Goal: Book appointment/travel/reservation

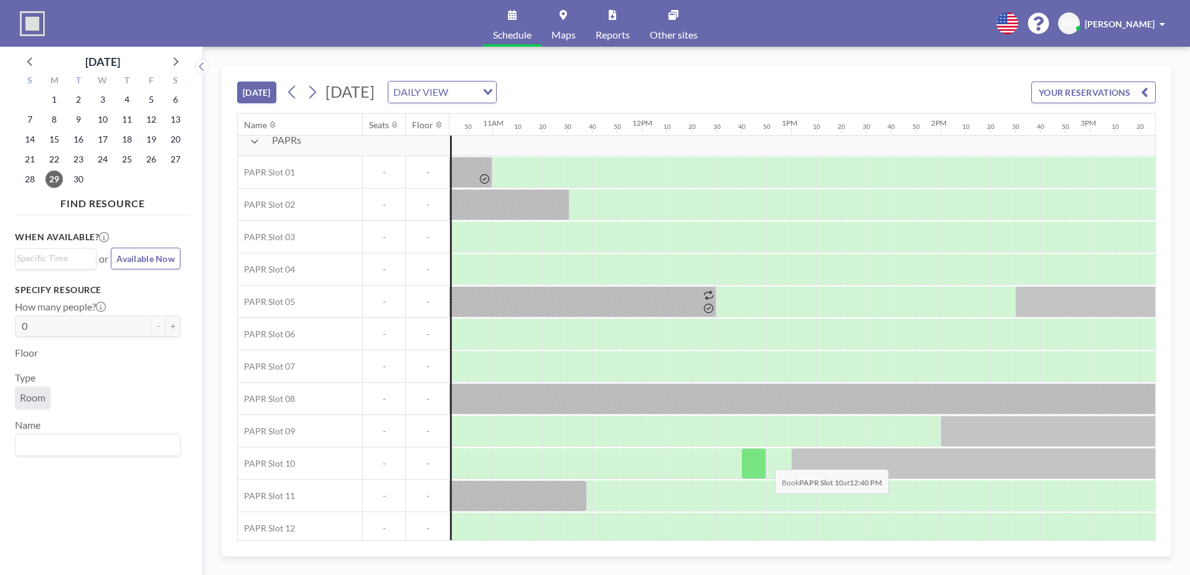
scroll to position [22, 1600]
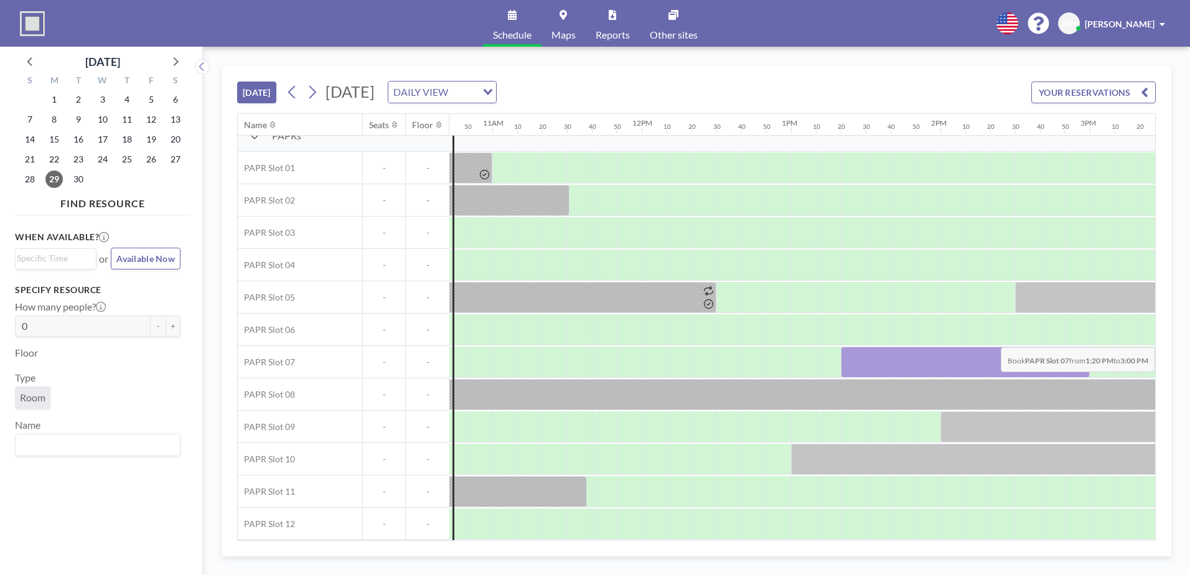
drag, startPoint x: 843, startPoint y: 360, endPoint x: 1080, endPoint y: 338, distance: 238.2
click at [791, 338] on div "PAPRs PAPR Slot 01 - - PAPR Slot 02 - - PAPR Slot 03 - - PAPR Slot 04 - - PAPR …" at bounding box center [536, 330] width 3796 height 420
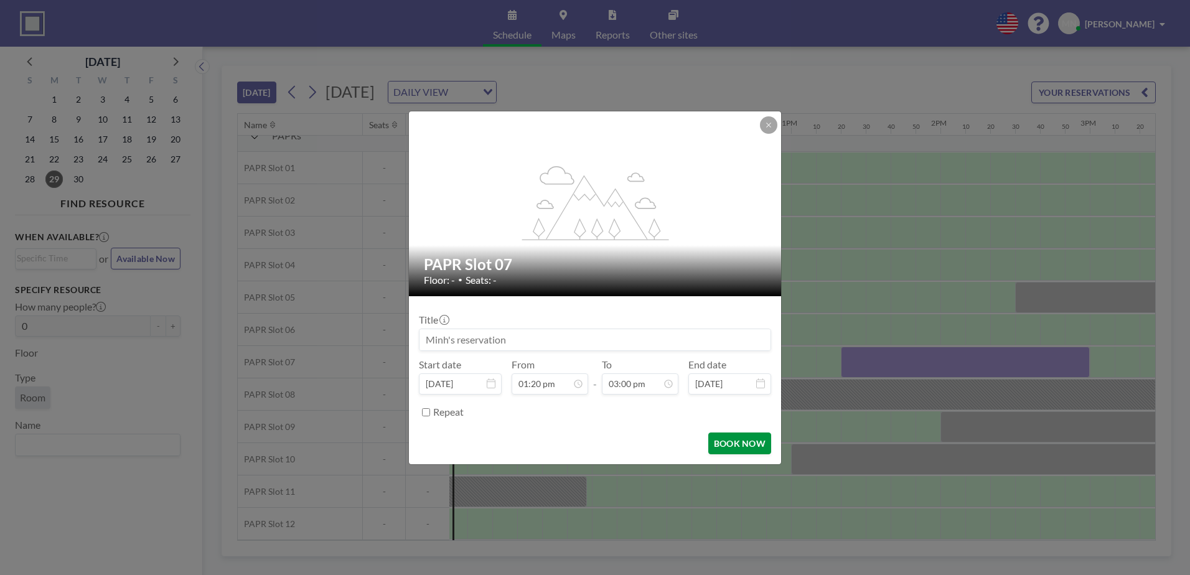
click at [761, 400] on button "BOOK NOW" at bounding box center [739, 444] width 63 height 22
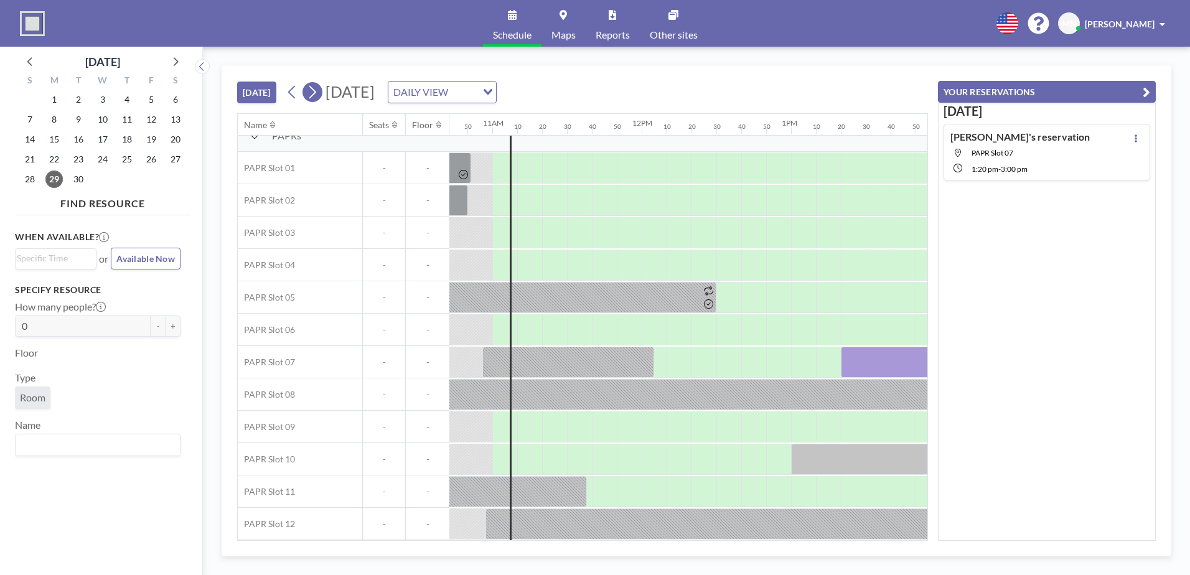
click at [318, 91] on icon at bounding box center [312, 92] width 12 height 19
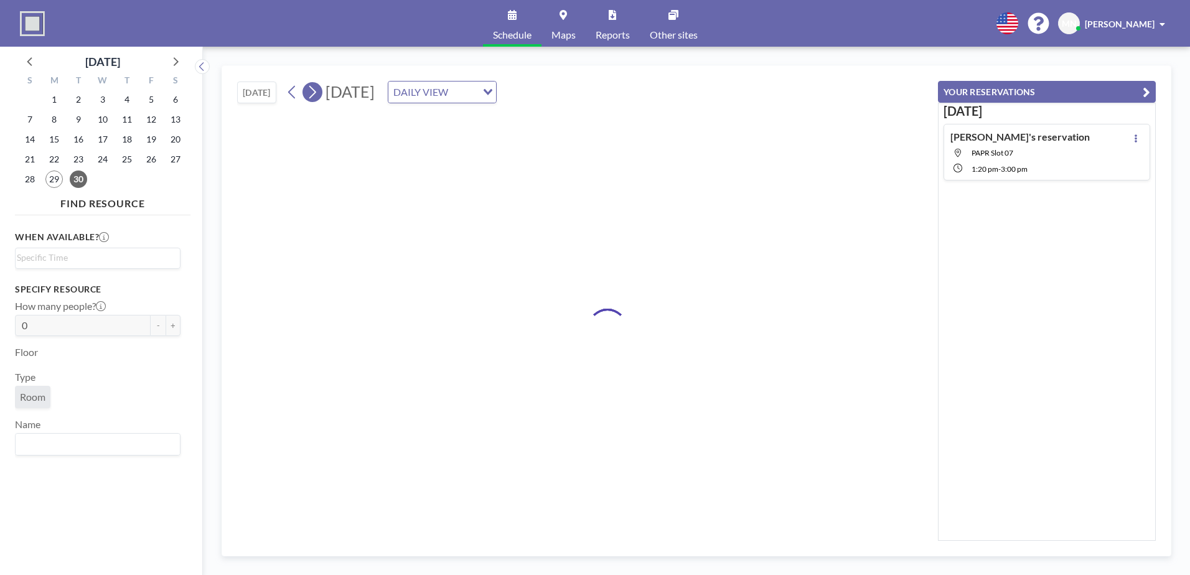
click at [318, 91] on icon at bounding box center [312, 92] width 12 height 19
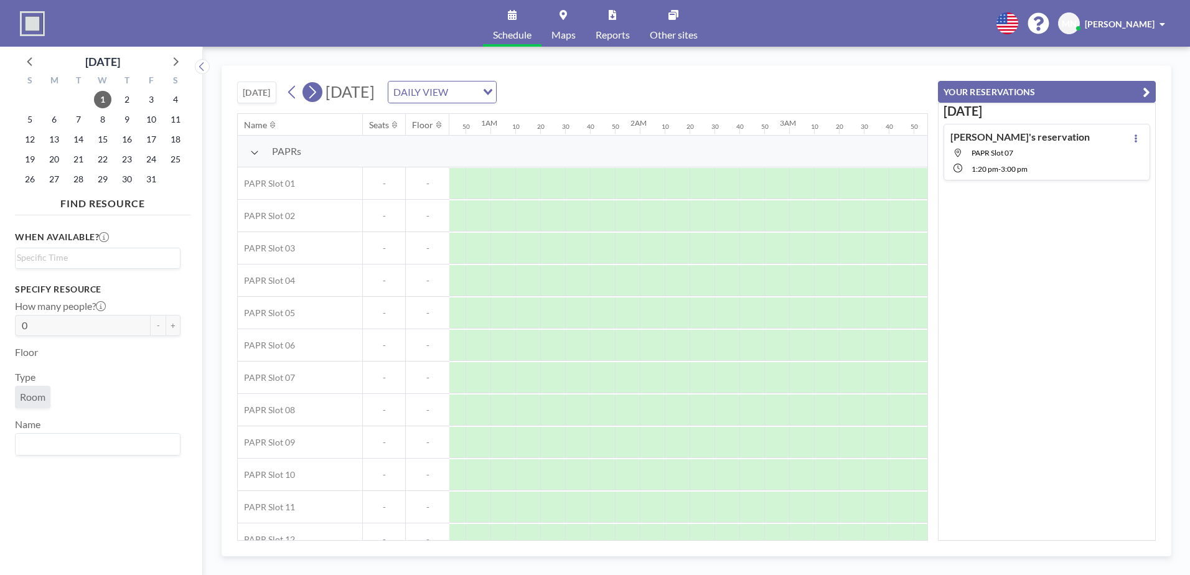
click at [318, 91] on icon at bounding box center [312, 92] width 12 height 19
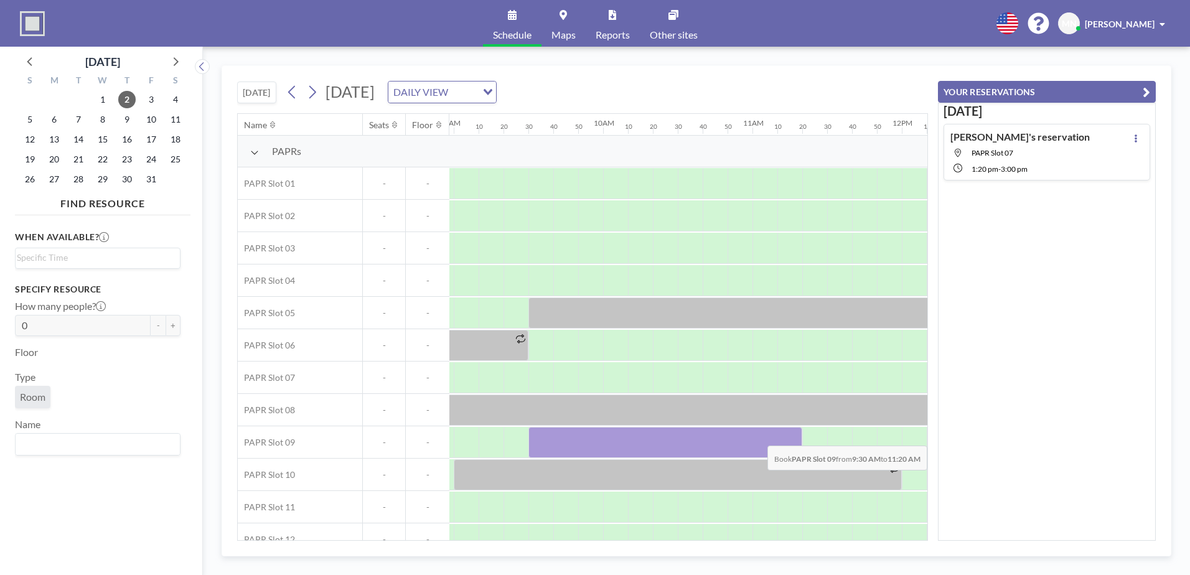
scroll to position [0, 1363]
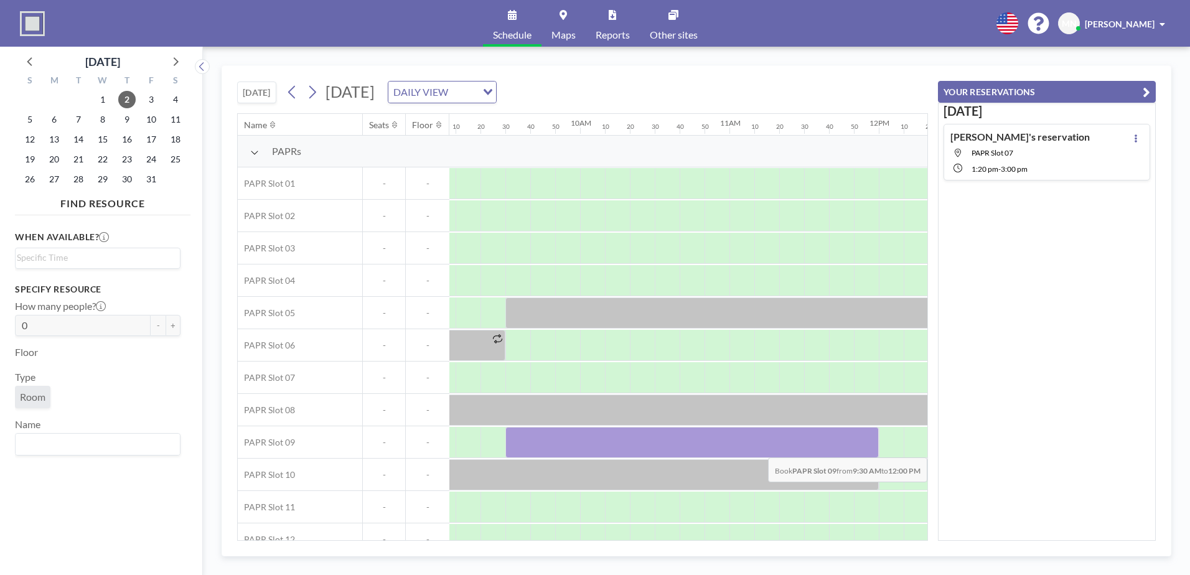
drag, startPoint x: 713, startPoint y: 448, endPoint x: 869, endPoint y: 448, distance: 156.2
click at [791, 400] on div at bounding box center [691, 442] width 373 height 31
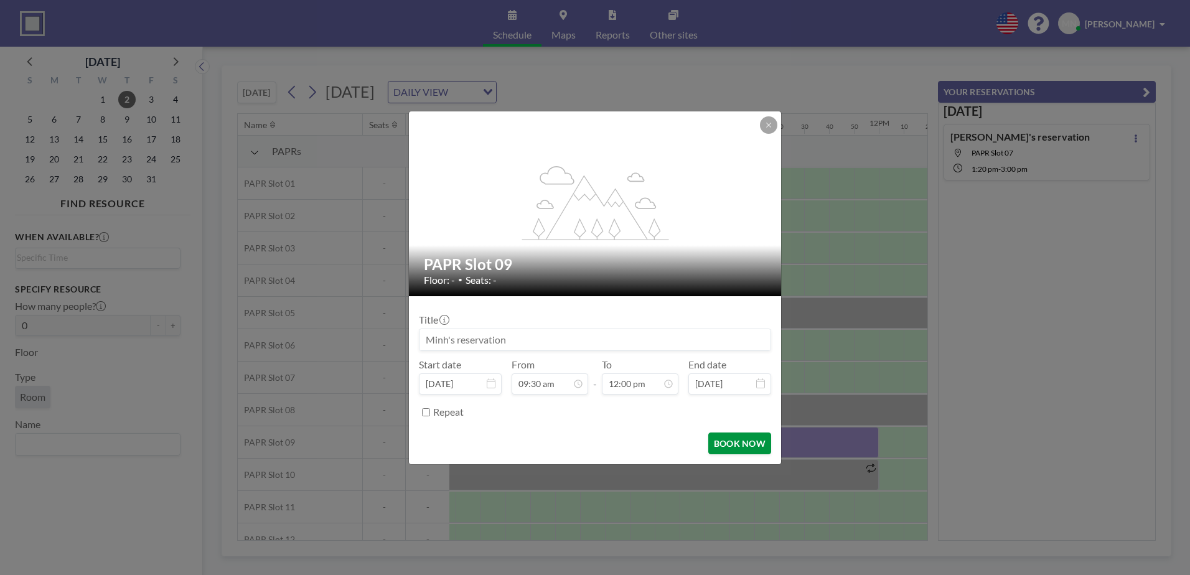
click at [744, 400] on button "BOOK NOW" at bounding box center [739, 444] width 63 height 22
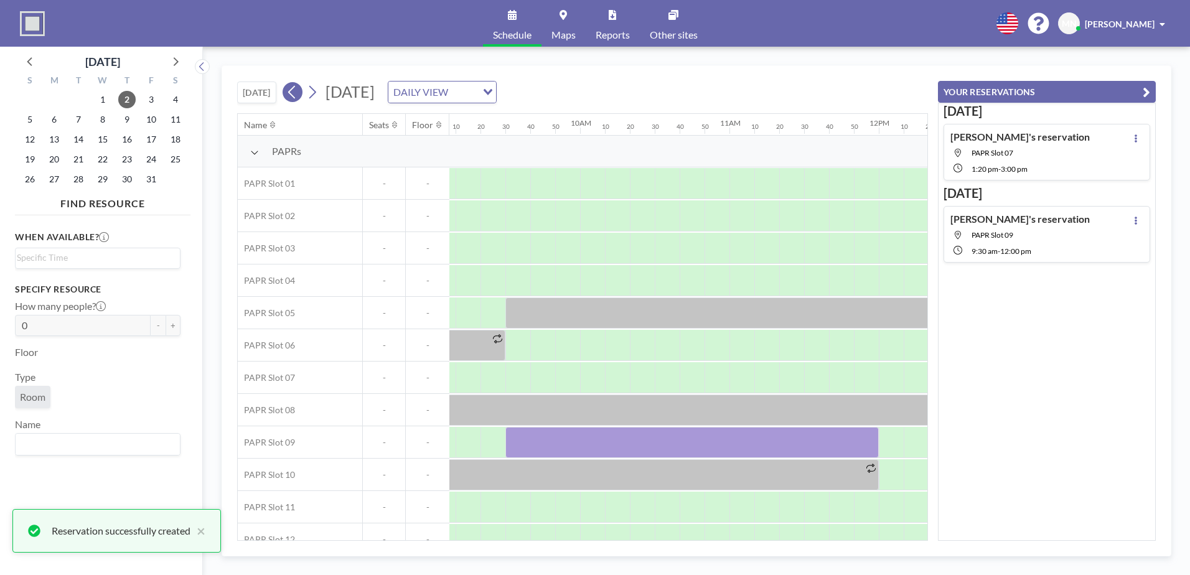
click at [294, 91] on icon at bounding box center [292, 92] width 12 height 19
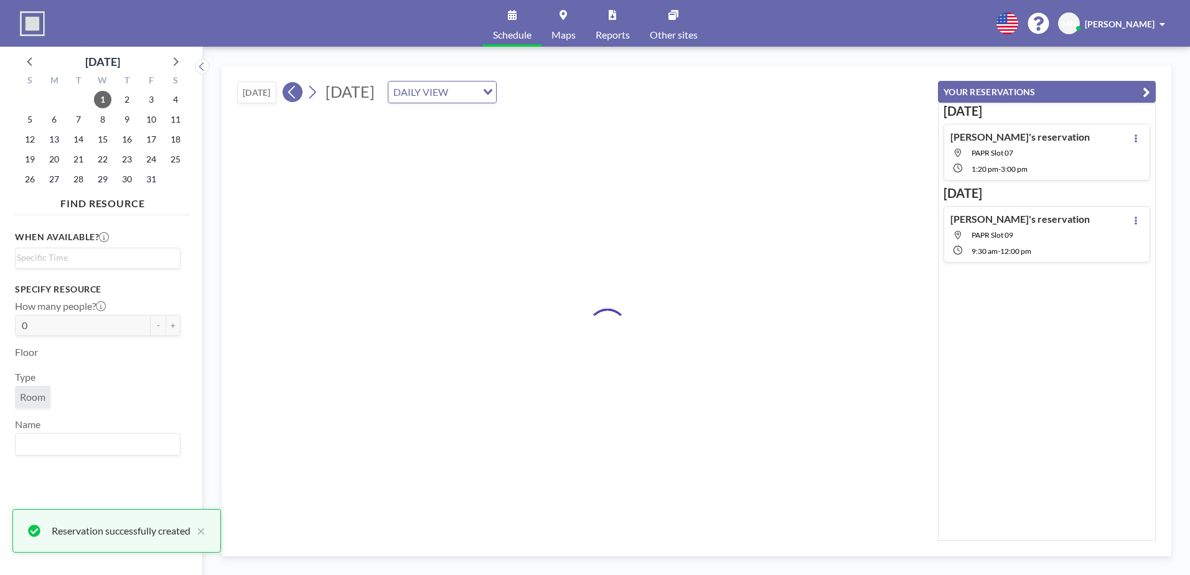
click at [294, 91] on icon at bounding box center [292, 92] width 12 height 19
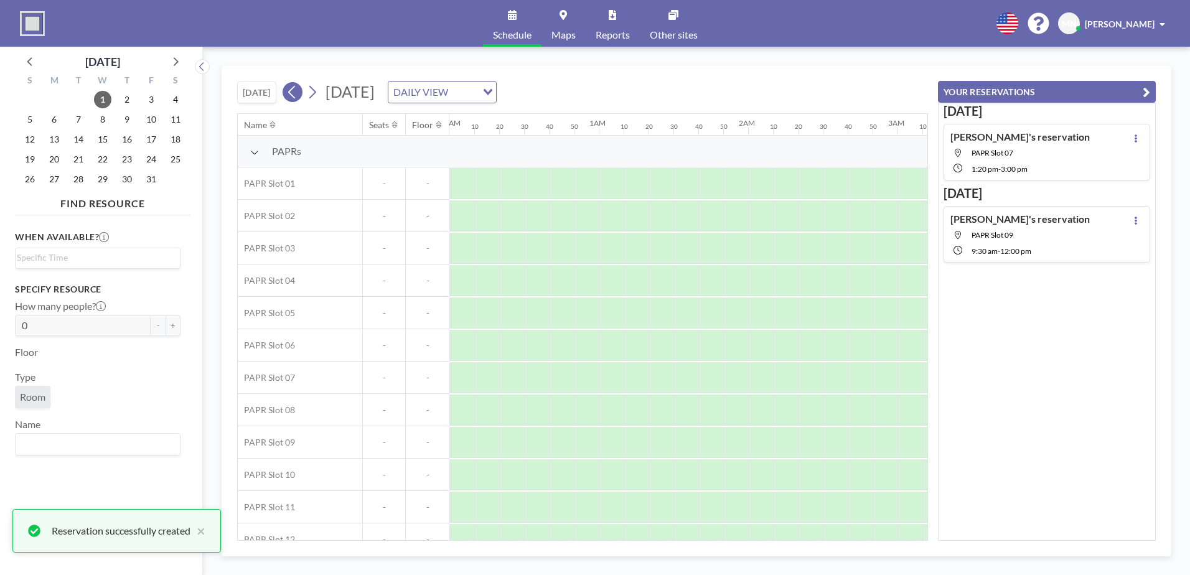
click at [294, 91] on icon at bounding box center [292, 92] width 12 height 19
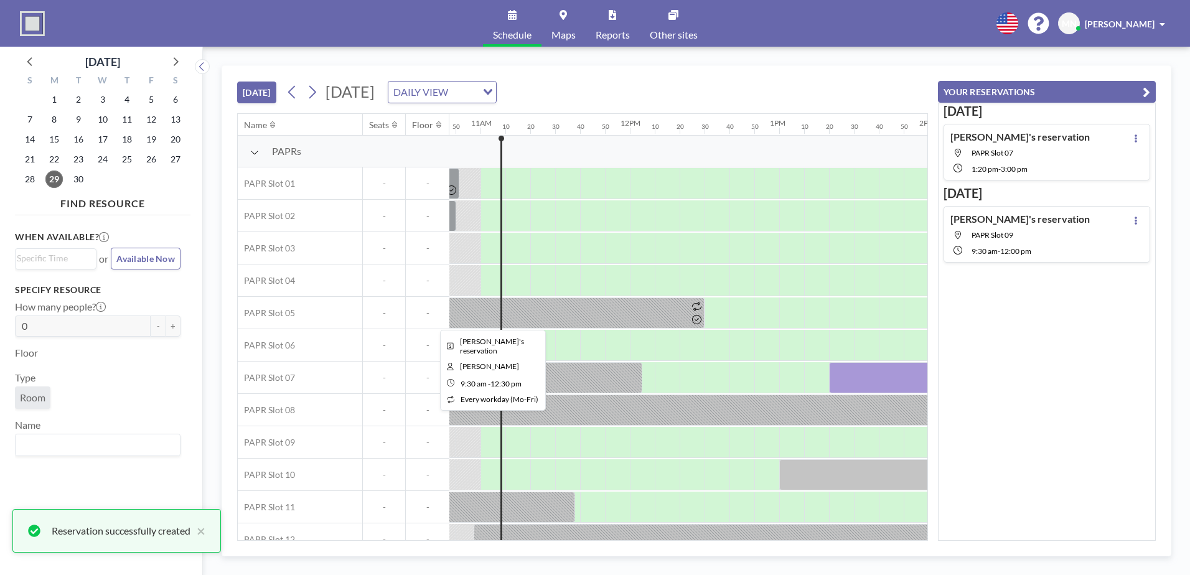
scroll to position [0, 1618]
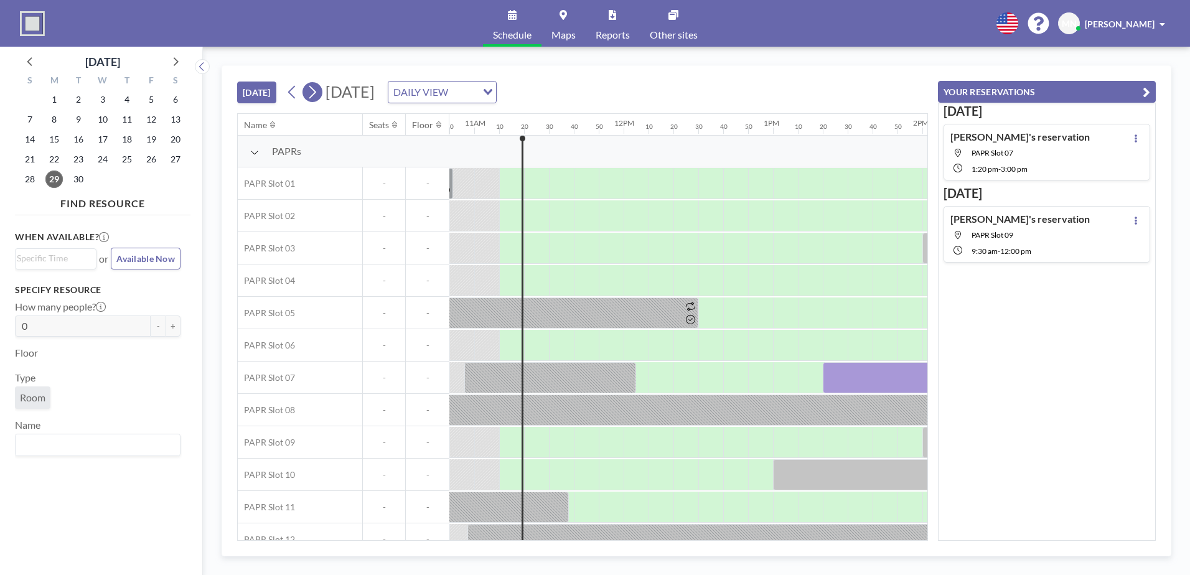
click at [313, 95] on icon at bounding box center [312, 92] width 12 height 19
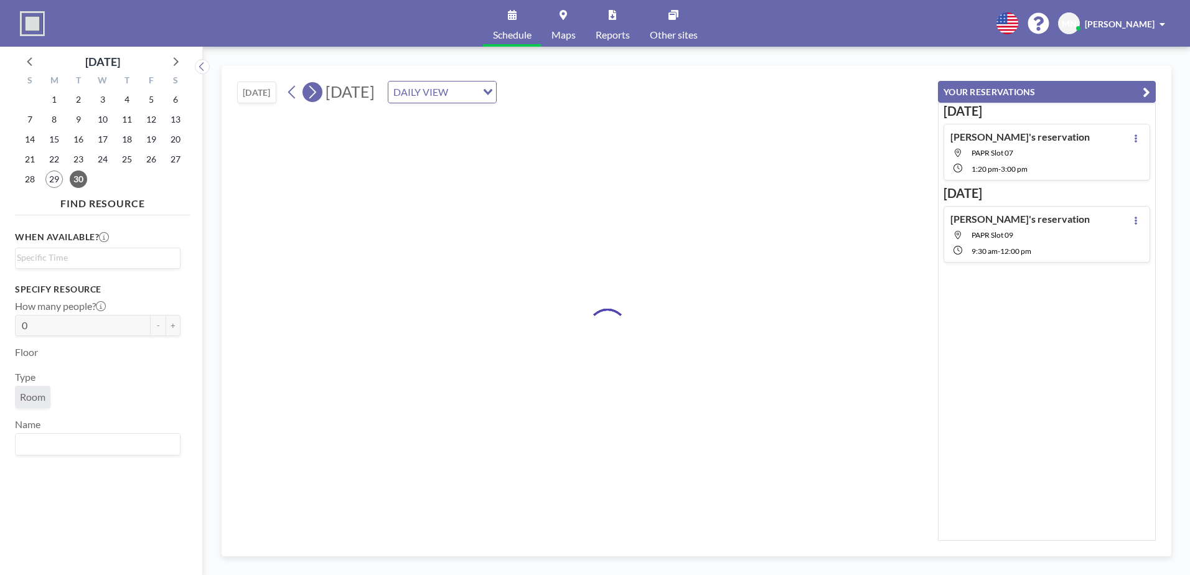
click at [313, 95] on icon at bounding box center [312, 92] width 12 height 19
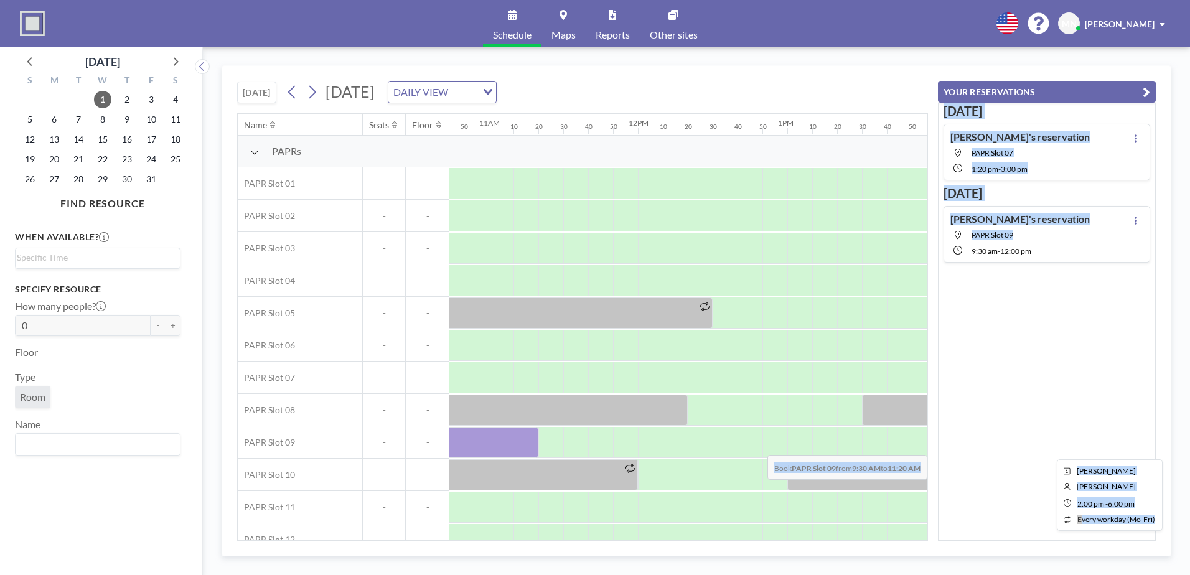
scroll to position [0, 1729]
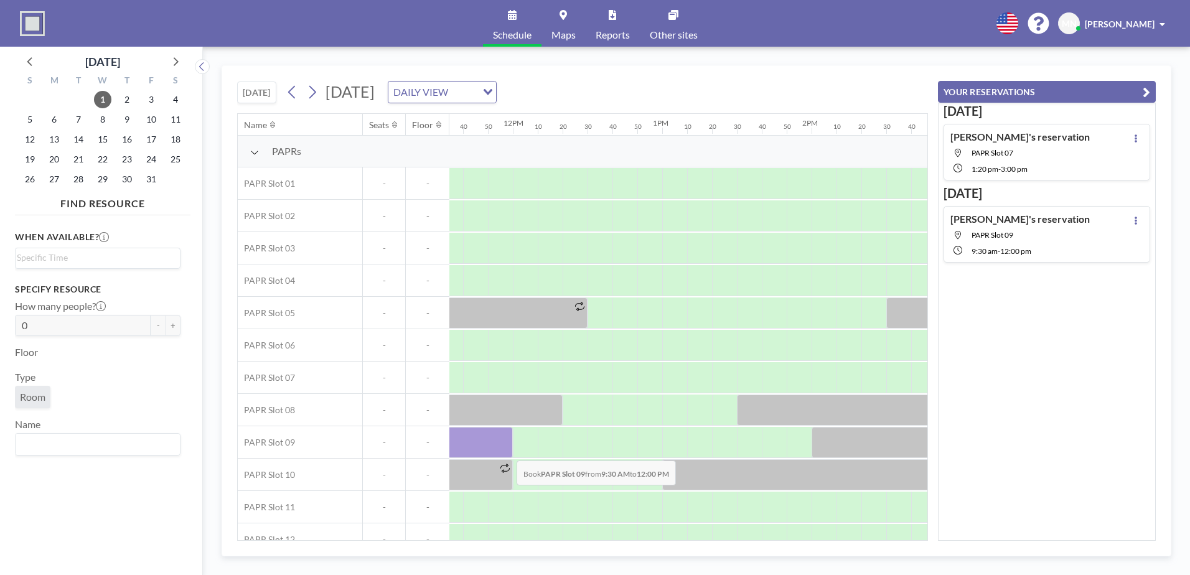
drag, startPoint x: 700, startPoint y: 445, endPoint x: 507, endPoint y: 451, distance: 193.7
click at [507, 400] on div at bounding box center [325, 442] width 373 height 31
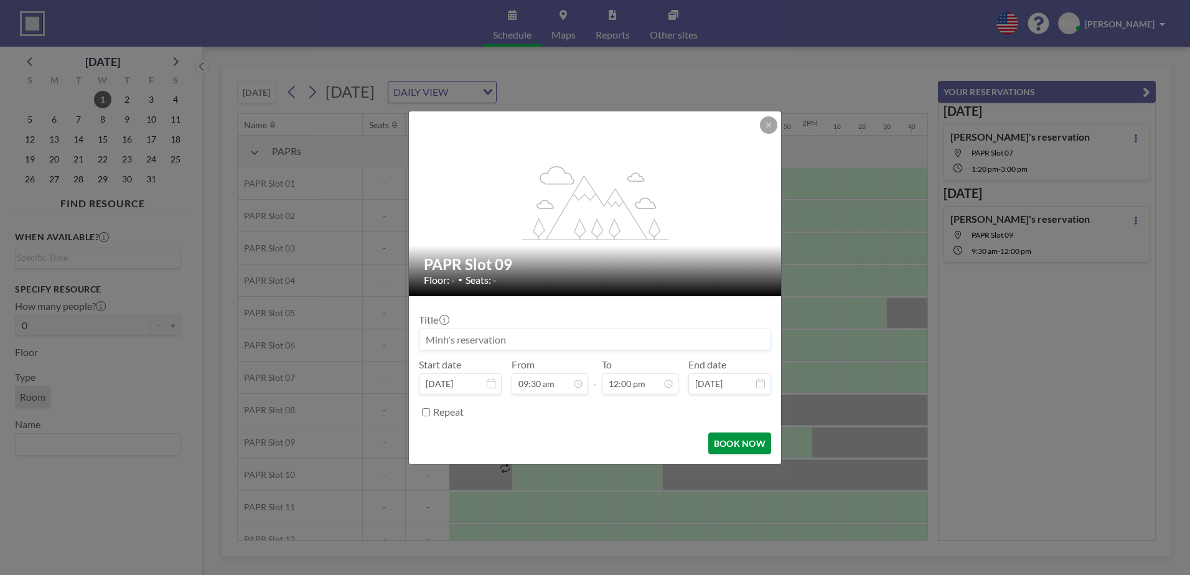
scroll to position [1595, 0]
click at [736, 400] on button "BOOK NOW" at bounding box center [739, 444] width 63 height 22
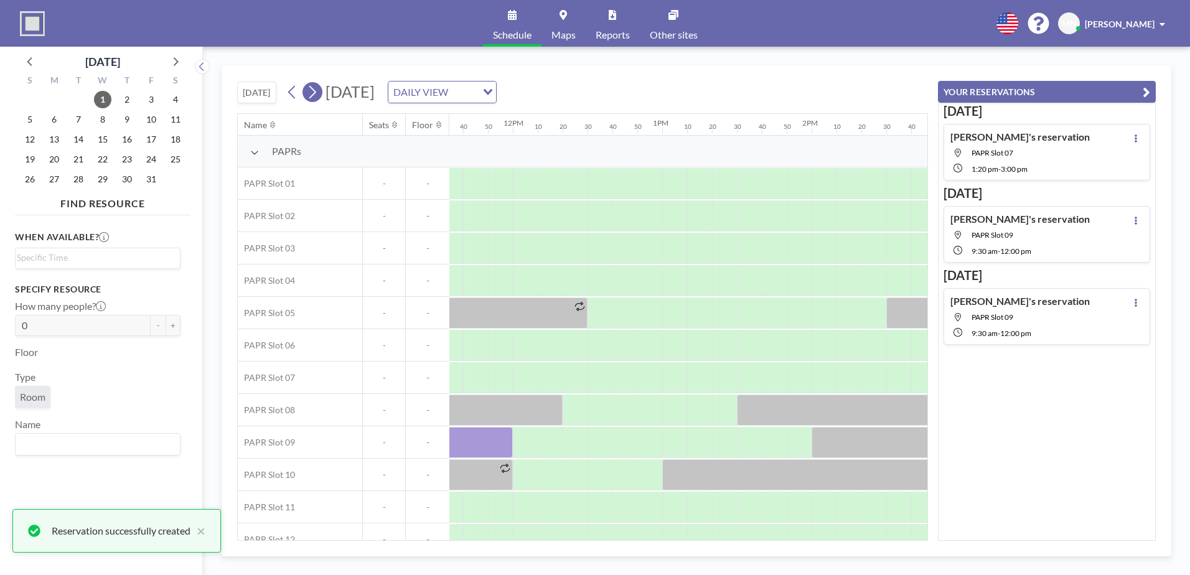
click at [312, 88] on icon at bounding box center [312, 92] width 12 height 19
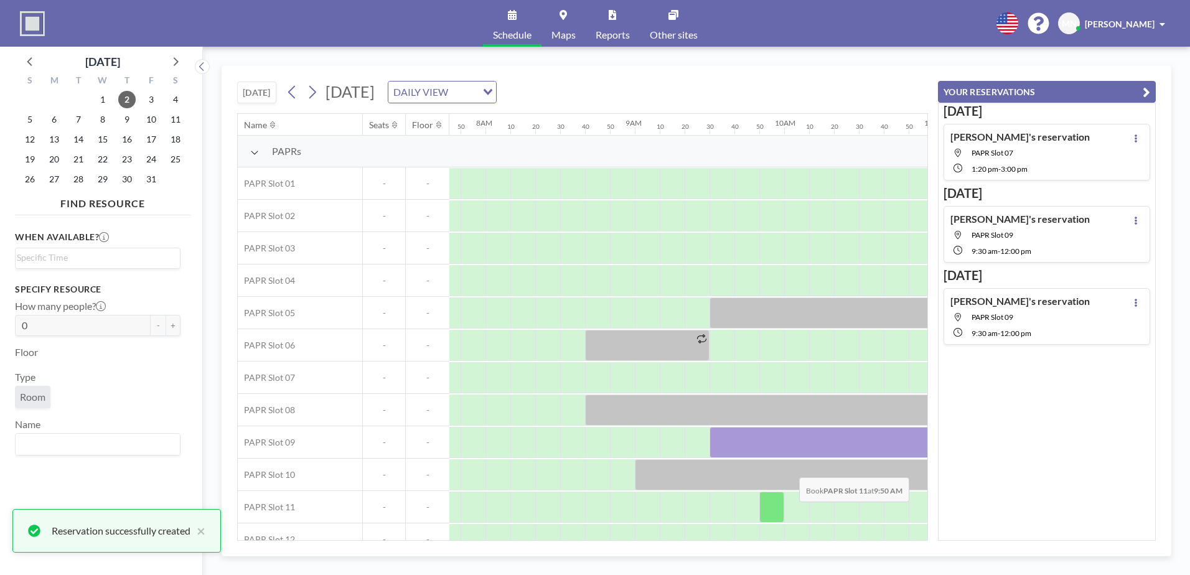
scroll to position [0, 1170]
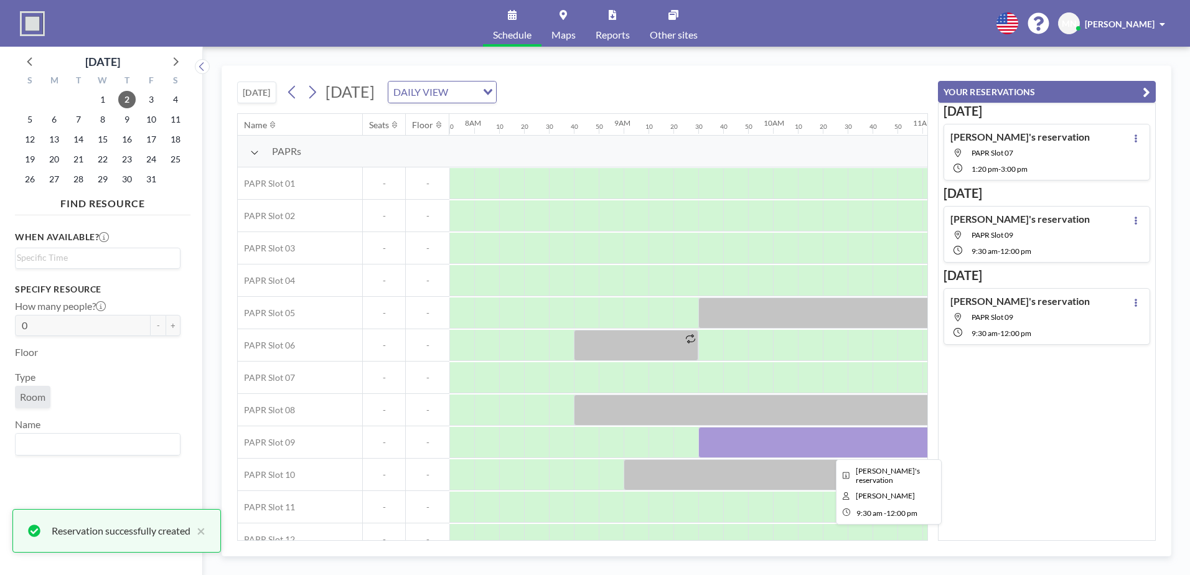
click at [791, 400] on div at bounding box center [884, 442] width 373 height 31
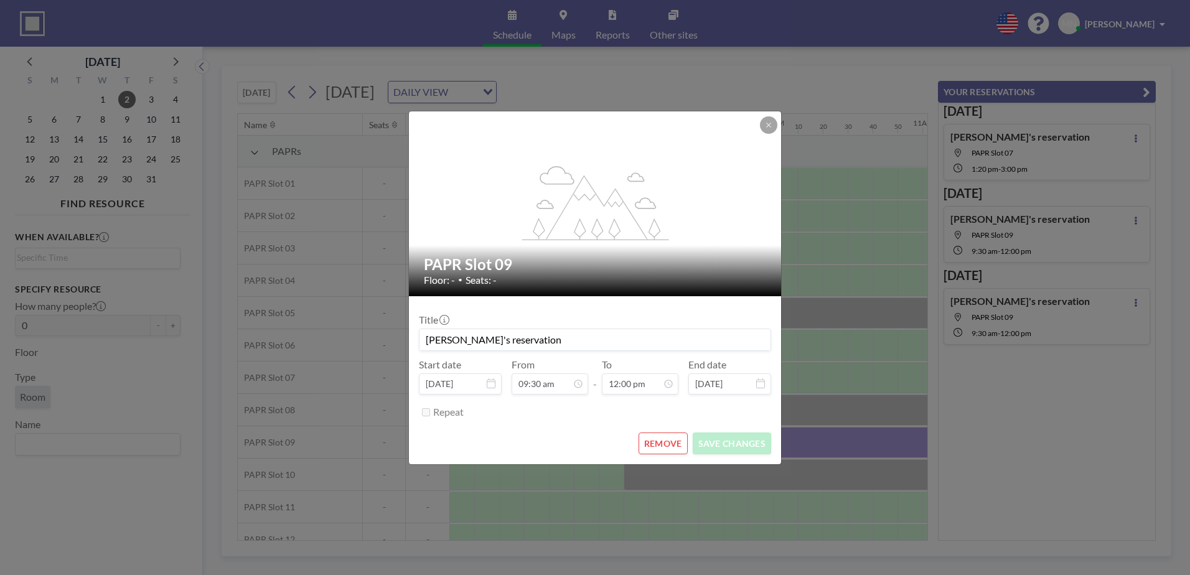
drag, startPoint x: 823, startPoint y: 444, endPoint x: 668, endPoint y: 439, distance: 155.6
click at [668, 400] on button "REMOVE" at bounding box center [663, 444] width 49 height 22
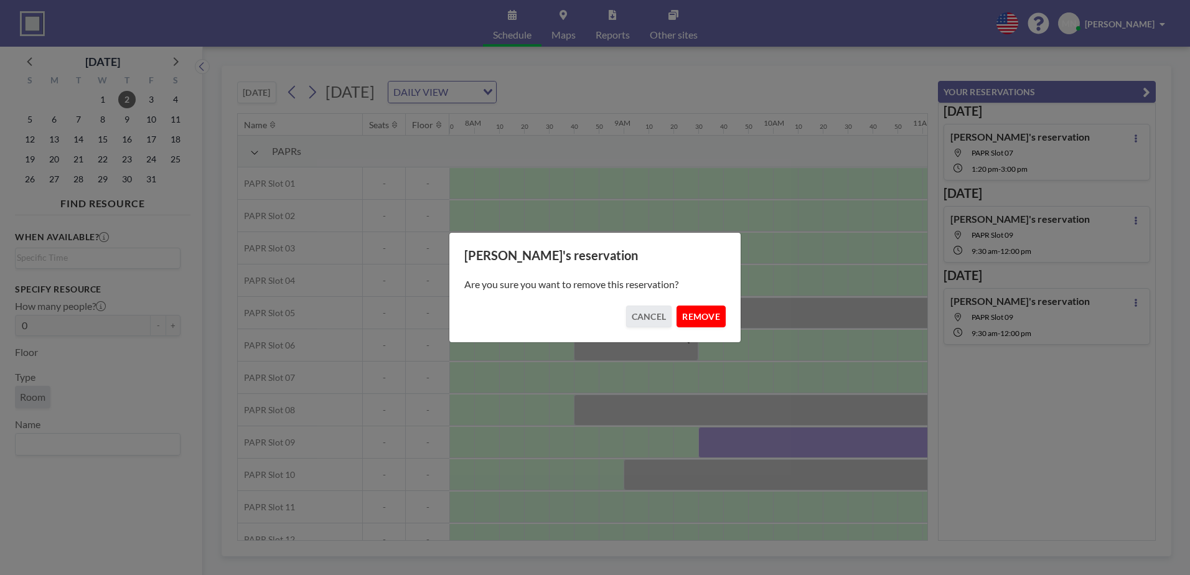
click at [718, 320] on button "REMOVE" at bounding box center [700, 317] width 49 height 22
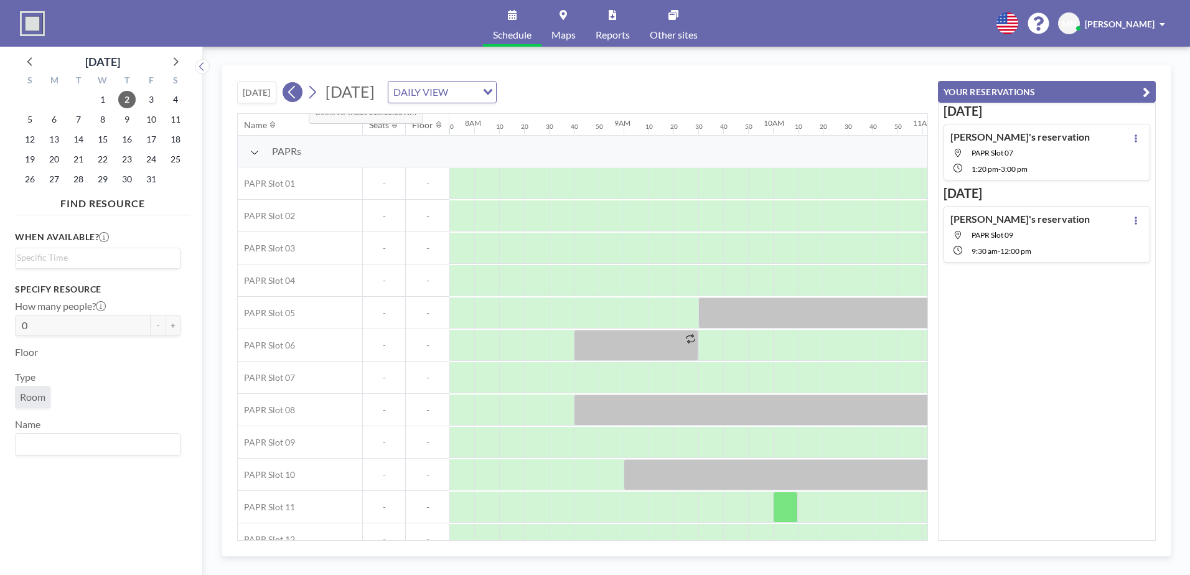
click at [298, 90] on icon at bounding box center [292, 92] width 12 height 19
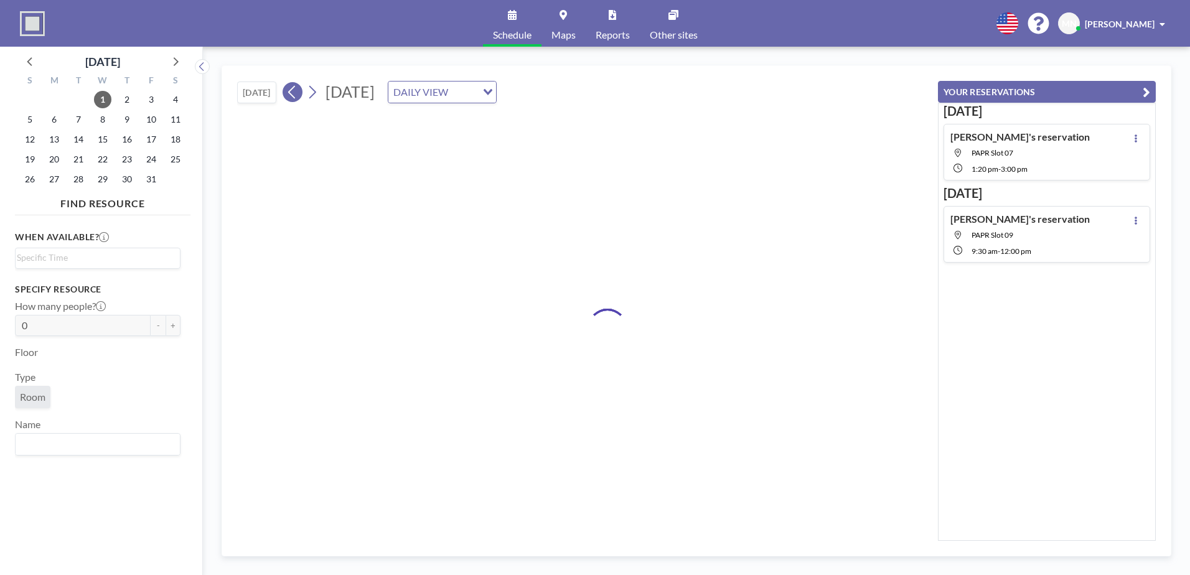
click at [298, 90] on icon at bounding box center [292, 92] width 12 height 19
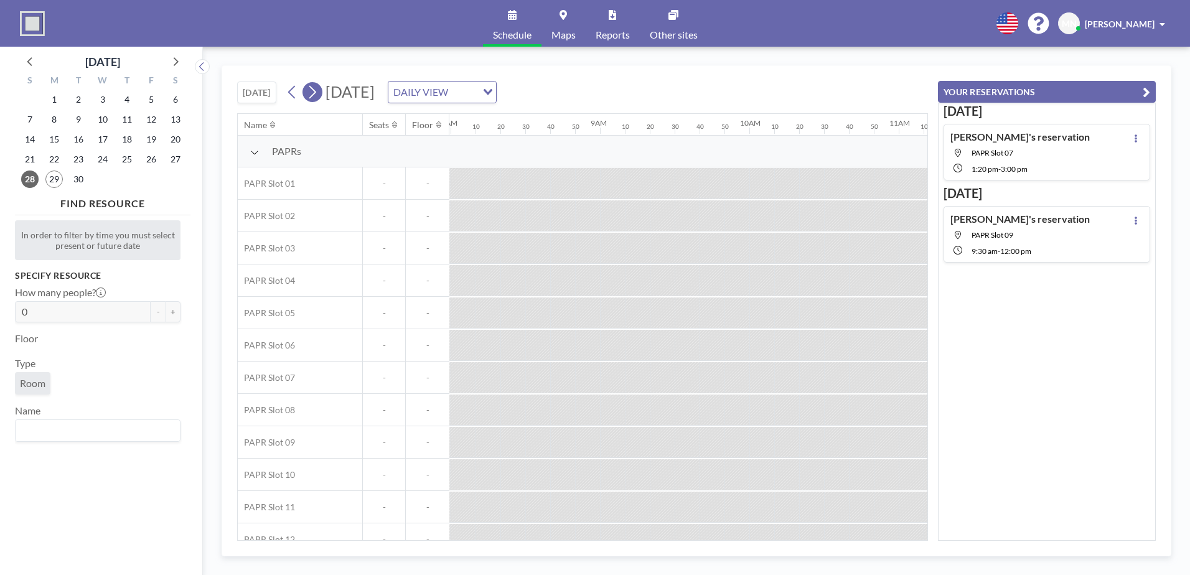
scroll to position [0, 1195]
click at [316, 90] on icon at bounding box center [312, 92] width 7 height 13
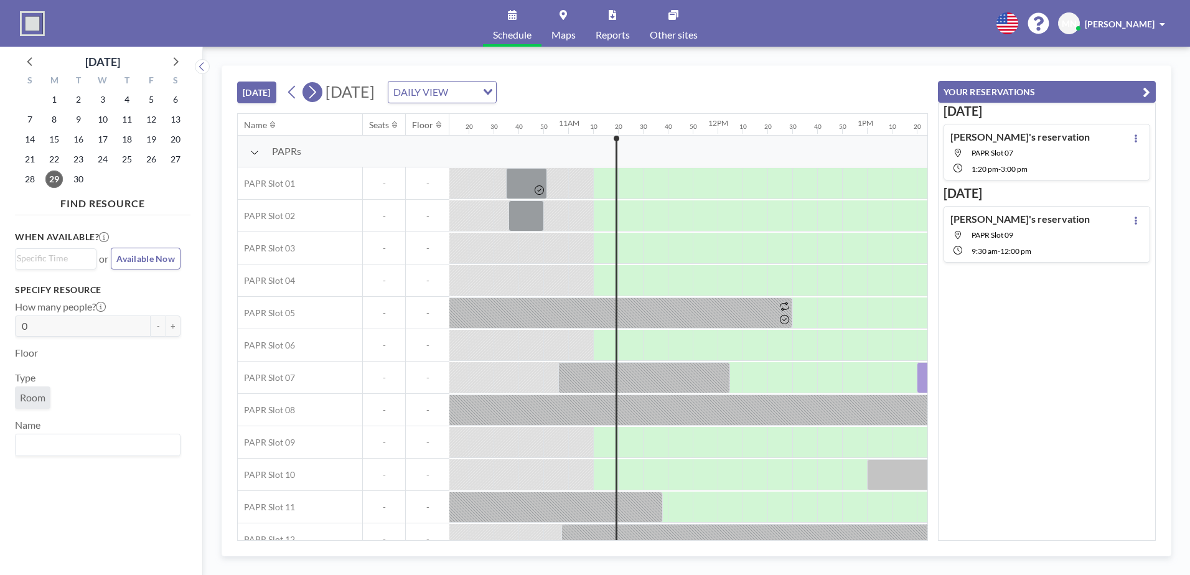
scroll to position [0, 1643]
